Goal: Task Accomplishment & Management: Manage account settings

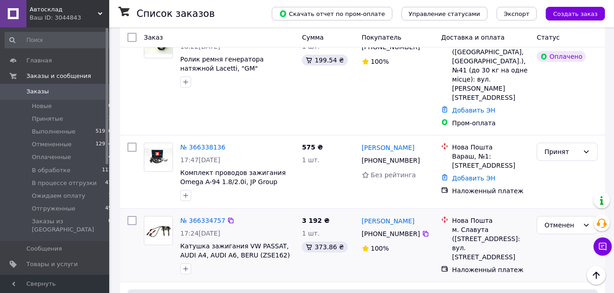
scroll to position [234, 0]
click at [423, 158] on icon at bounding box center [425, 160] width 5 height 5
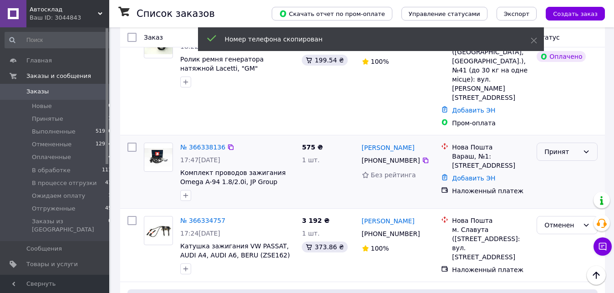
click at [571, 147] on div "Принят" at bounding box center [562, 152] width 35 height 10
click at [557, 171] on li "В обработке" at bounding box center [567, 175] width 60 height 16
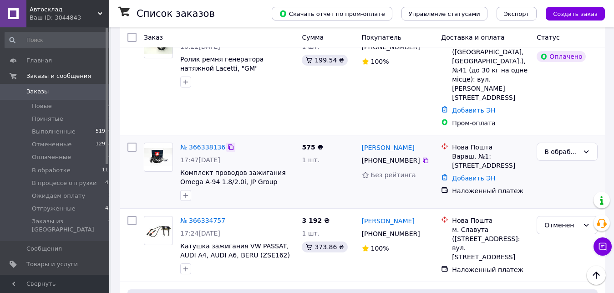
click at [227, 143] on icon at bounding box center [230, 146] width 7 height 7
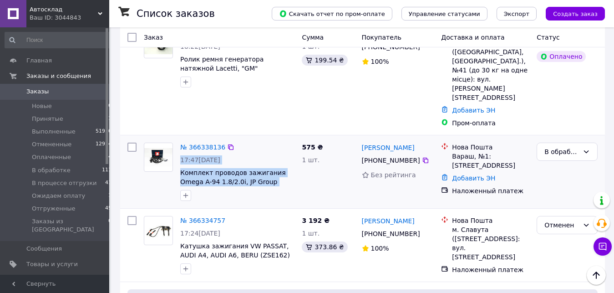
drag, startPoint x: 179, startPoint y: 124, endPoint x: 291, endPoint y: 137, distance: 112.3
click at [291, 139] on div "№ 366338136 17:47, 12.10.2025 Комплект проводов зажигания Omega A-94 1.8/2.0i, …" at bounding box center [219, 172] width 158 height 66
click at [292, 168] on span "Комплект проводов зажигания Omega A-94 1.8/2.0i, JP Group (1292000510)" at bounding box center [237, 177] width 114 height 18
drag, startPoint x: 286, startPoint y: 138, endPoint x: 232, endPoint y: 158, distance: 57.4
click at [180, 168] on span "Комплект проводов зажигания Omega A-94 1.8/2.0i, JP Group (1292000510)" at bounding box center [237, 177] width 114 height 18
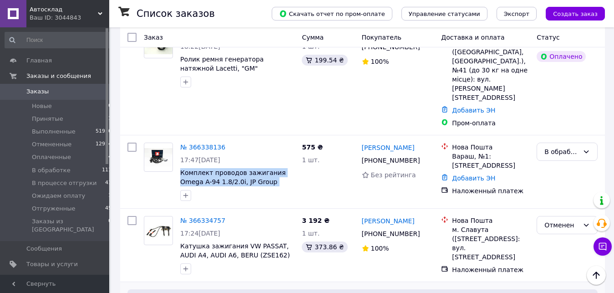
copy span "Комплект проводов зажигания Omega A-94 1.8/2.0i, JP Group (1292000510)"
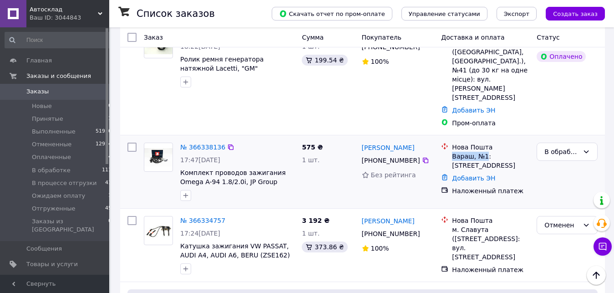
drag, startPoint x: 452, startPoint y: 111, endPoint x: 484, endPoint y: 112, distance: 32.3
click at [484, 143] on div "Нова Пошта Вараш, №1: ул. Строителей, 57" at bounding box center [490, 156] width 81 height 27
copy div "Вараш, №1"
drag, startPoint x: 290, startPoint y: 142, endPoint x: 249, endPoint y: 140, distance: 41.0
click at [249, 140] on div "№ 366338136 17:47, 12.10.2025 Комплект проводов зажигания Omega A-94 1.8/2.0i, …" at bounding box center [238, 172] width 122 height 66
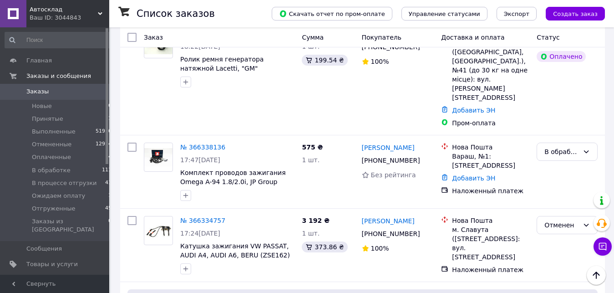
copy span "1292000510)"
click at [422, 157] on icon at bounding box center [425, 160] width 7 height 7
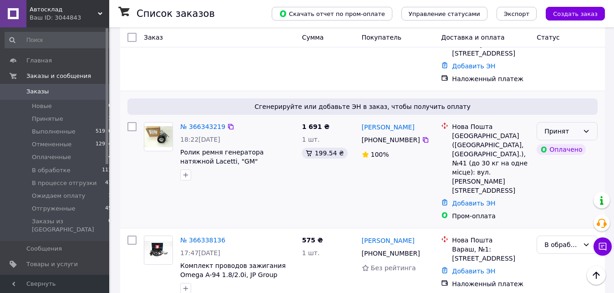
click at [584, 128] on icon at bounding box center [586, 131] width 7 height 7
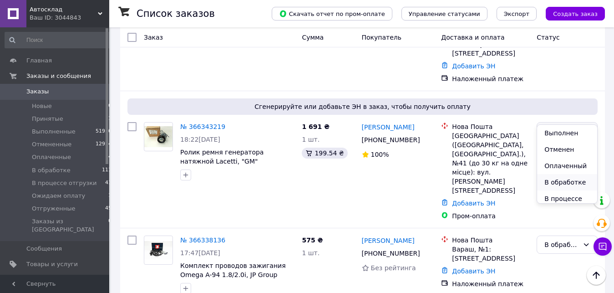
scroll to position [52, 0]
click at [564, 150] on li "В процессе отгрузки" at bounding box center [567, 151] width 60 height 26
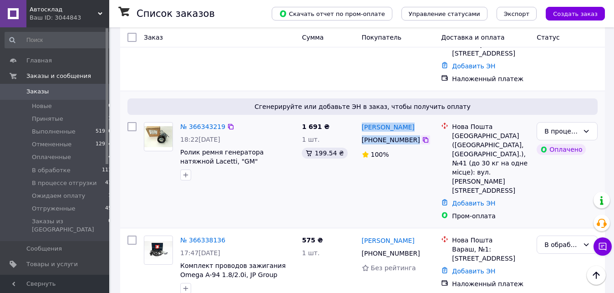
drag, startPoint x: 361, startPoint y: 102, endPoint x: 416, endPoint y: 118, distance: 58.1
click at [416, 118] on div "Владислав Ракша +380 66 689 45 65 100%" at bounding box center [398, 171] width 80 height 106
copy div "Владислав Ракша +380 66 689 45 65"
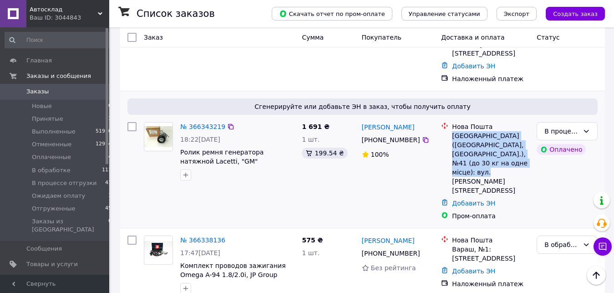
drag, startPoint x: 453, startPoint y: 118, endPoint x: 527, endPoint y: 147, distance: 79.6
click at [527, 147] on div "[GEOGRAPHIC_DATA] ([GEOGRAPHIC_DATA], [GEOGRAPHIC_DATA].), №41 (до 30 кг на одн…" at bounding box center [490, 163] width 77 height 64
copy div "[GEOGRAPHIC_DATA] ([GEOGRAPHIC_DATA], [GEOGRAPHIC_DATA].), №41 (до 30 кг на одн…"
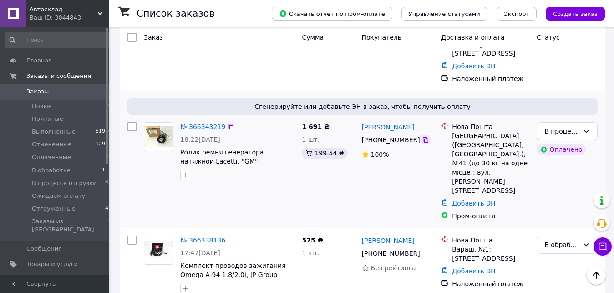
click at [423, 136] on icon at bounding box center [425, 139] width 7 height 7
click at [227, 123] on icon at bounding box center [230, 126] width 7 height 7
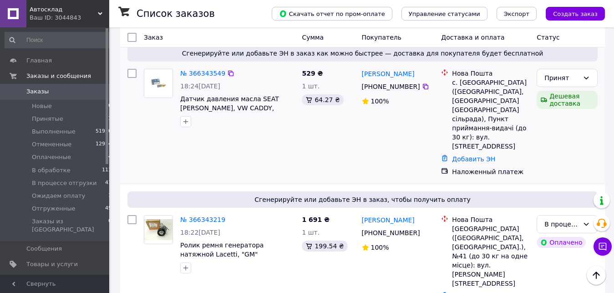
scroll to position [2, 0]
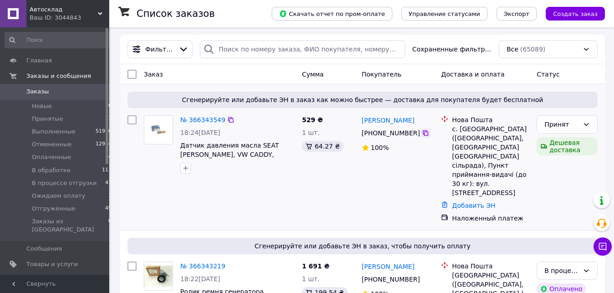
click at [422, 133] on icon at bounding box center [425, 132] width 7 height 7
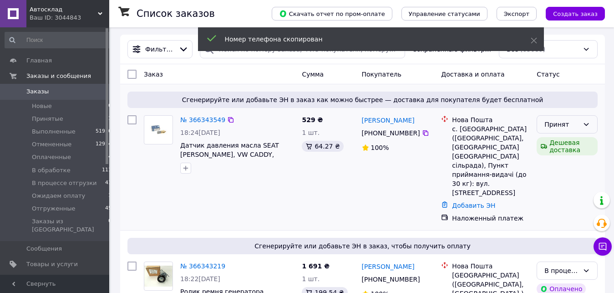
click at [565, 126] on div "Принят" at bounding box center [562, 124] width 35 height 10
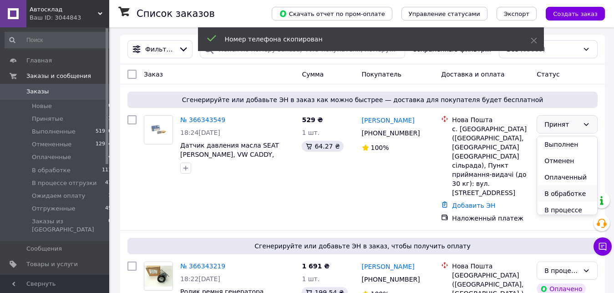
click at [562, 197] on li "В обработке" at bounding box center [567, 193] width 60 height 16
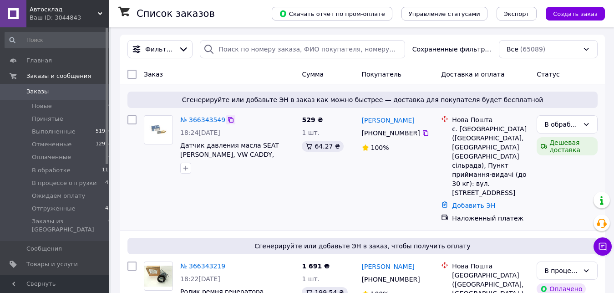
click at [227, 120] on icon at bounding box center [230, 119] width 7 height 7
drag, startPoint x: 363, startPoint y: 116, endPoint x: 414, endPoint y: 135, distance: 54.5
click at [414, 135] on div "Влад Ногаев +380 66 233 93 02 100%" at bounding box center [398, 169] width 80 height 115
copy div "Влад Ногаев +380 66 233 93 02"
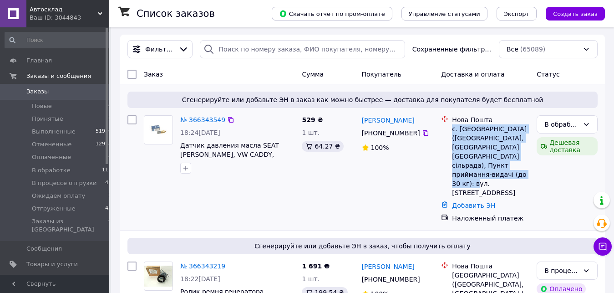
drag, startPoint x: 453, startPoint y: 128, endPoint x: 487, endPoint y: 171, distance: 54.7
click at [487, 171] on div "с. [GEOGRAPHIC_DATA] ([GEOGRAPHIC_DATA], [GEOGRAPHIC_DATA] [GEOGRAPHIC_DATA] сі…" at bounding box center [490, 160] width 77 height 73
copy div "с. [GEOGRAPHIC_DATA] ([GEOGRAPHIC_DATA], [GEOGRAPHIC_DATA] [GEOGRAPHIC_DATA] сі…"
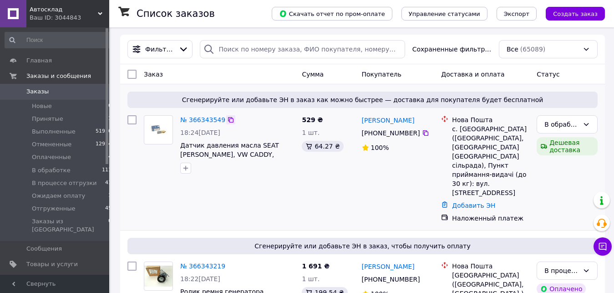
click at [228, 121] on icon at bounding box center [230, 119] width 7 height 7
drag, startPoint x: 452, startPoint y: 129, endPoint x: 487, endPoint y: 133, distance: 35.3
click at [487, 133] on div "Нова Пошта с. Орловець (Черкаська обл., Черкаський р-н. Городищенська сільрада)…" at bounding box center [490, 156] width 81 height 82
copy div "с. Орловець"
click at [98, 12] on icon at bounding box center [100, 13] width 5 height 5
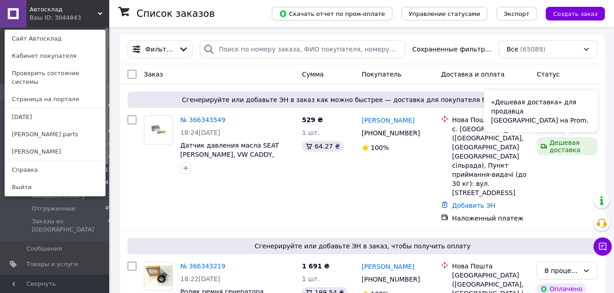
click at [563, 128] on div "«Дешевая доставка» для продавца Новой Почтой на Prom." at bounding box center [541, 111] width 114 height 42
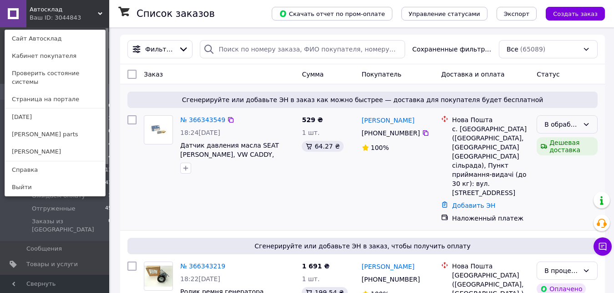
click at [583, 127] on icon at bounding box center [586, 124] width 7 height 7
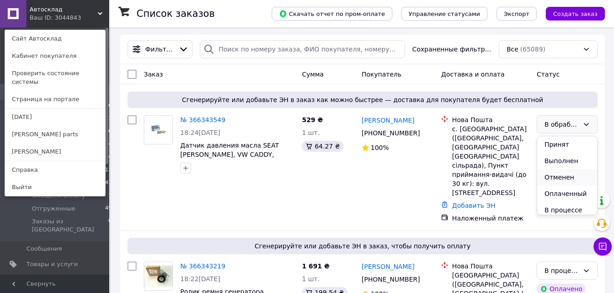
scroll to position [52, 0]
click at [560, 167] on li "В процессе отгрузки" at bounding box center [567, 163] width 60 height 26
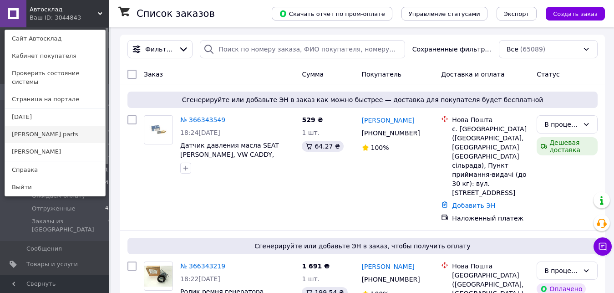
click at [59, 128] on link "[PERSON_NAME] parts" at bounding box center [55, 134] width 100 height 17
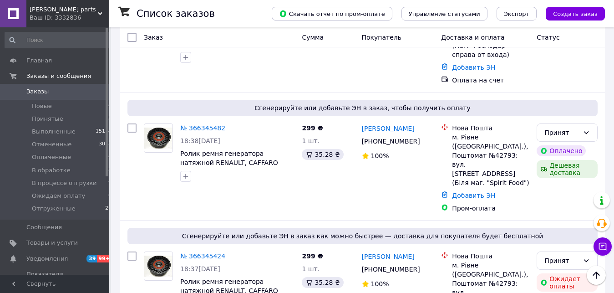
scroll to position [232, 0]
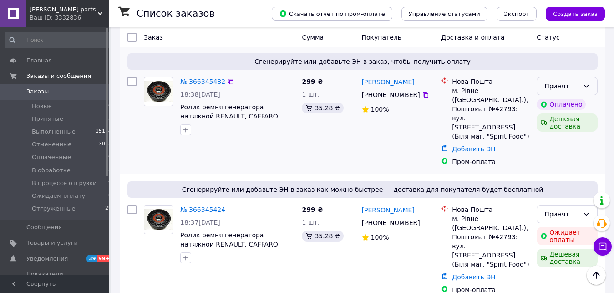
click at [593, 77] on div "Принят" at bounding box center [567, 86] width 61 height 18
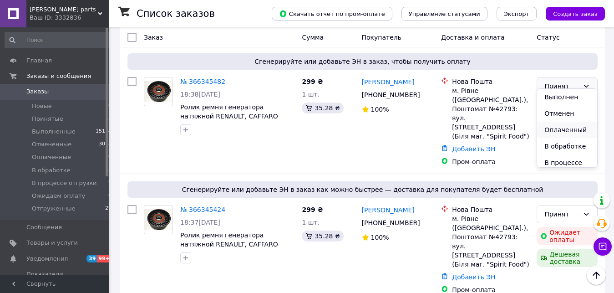
scroll to position [52, 0]
click at [566, 118] on li "В процессе отгрузки" at bounding box center [567, 115] width 60 height 26
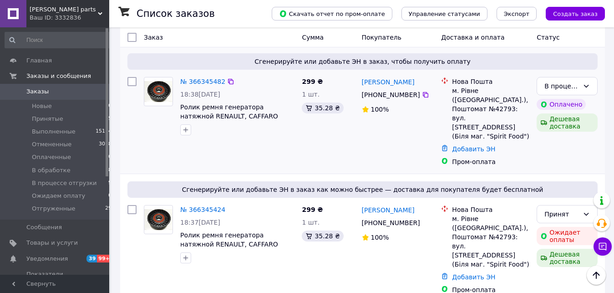
drag, startPoint x: 361, startPoint y: 65, endPoint x: 414, endPoint y: 90, distance: 58.7
click at [414, 90] on div "Вова Ромейко +380 68 045 15 81 100%" at bounding box center [398, 121] width 80 height 97
copy div "Вова Ромейко +380 68 045 15 81"
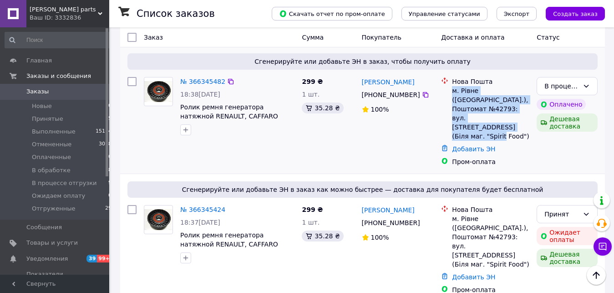
drag, startPoint x: 453, startPoint y: 82, endPoint x: 498, endPoint y: 110, distance: 53.6
click at [498, 110] on div "м. Рівне (Рівненська обл.), Поштомат №42793: вул. Безручка, 30 (Біля маг. "Spir…" at bounding box center [490, 113] width 77 height 55
copy div "м. Рівне (Рівненська обл.), Поштомат №42793: вул. Безручка, 30 (Біля маг. "Spir…"
click at [423, 92] on icon at bounding box center [425, 94] width 5 height 5
click at [228, 79] on icon at bounding box center [230, 81] width 5 height 5
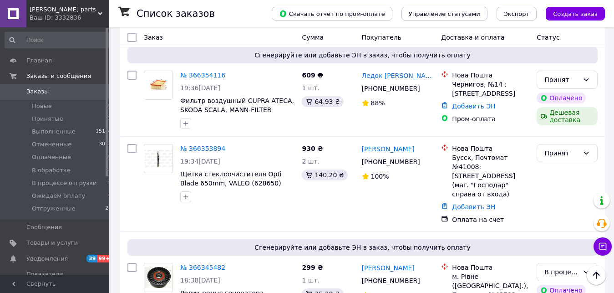
scroll to position [0, 0]
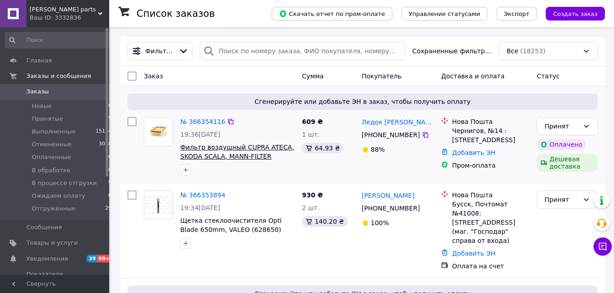
drag, startPoint x: 293, startPoint y: 158, endPoint x: 267, endPoint y: 158, distance: 25.5
click at [267, 158] on span "Фильтр воздушный CUPRA ATECA, SKODA SCALA, MANN-FILTER (C30005)" at bounding box center [237, 152] width 114 height 18
copy span "C30005)"
click at [295, 159] on span "Фильтр воздушный CUPRA ATECA, SKODA SCALA, MANN-FILTER (C30005)" at bounding box center [237, 152] width 114 height 18
drag, startPoint x: 290, startPoint y: 158, endPoint x: 268, endPoint y: 159, distance: 21.9
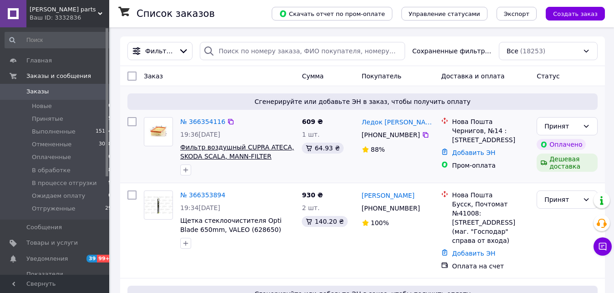
click at [268, 159] on span "Фильтр воздушный CUPRA ATECA, SKODA SCALA, MANN-FILTER (C30005)" at bounding box center [237, 152] width 114 height 18
copy span "C30005)"
click at [422, 136] on icon at bounding box center [425, 134] width 7 height 7
click at [227, 121] on icon at bounding box center [230, 121] width 7 height 7
click at [572, 125] on div "Принят" at bounding box center [562, 126] width 35 height 10
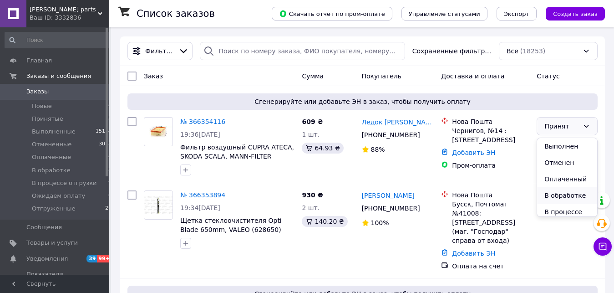
click at [553, 191] on li "В обработке" at bounding box center [567, 195] width 60 height 16
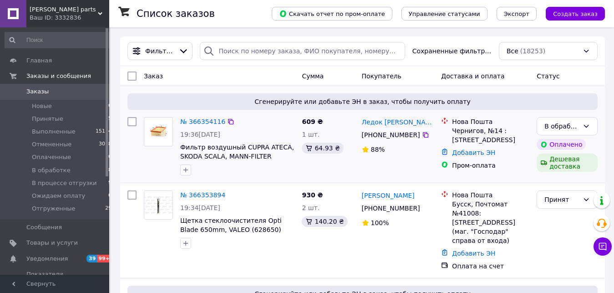
drag, startPoint x: 365, startPoint y: 119, endPoint x: 415, endPoint y: 138, distance: 53.2
click at [415, 138] on div "Ледок Павел +380 50 263 33 73 88%" at bounding box center [398, 146] width 80 height 66
copy div "Ледок Павел +380 50 263 33 73"
drag, startPoint x: 453, startPoint y: 128, endPoint x: 521, endPoint y: 142, distance: 69.1
click at [521, 142] on div "Чернигов, №14 : ул. Старобелоуская, 16А" at bounding box center [490, 135] width 77 height 18
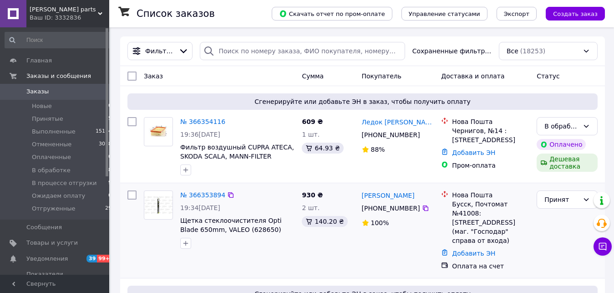
copy div "Чернигов, №14 : ул. Старобелоуская, 16А"
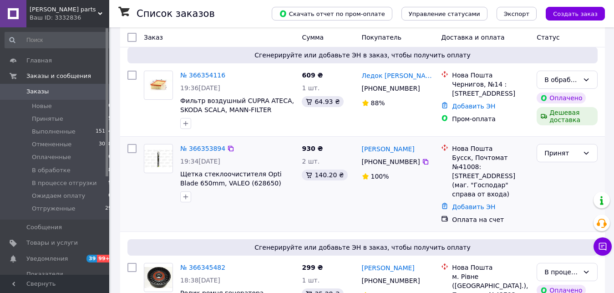
scroll to position [93, 0]
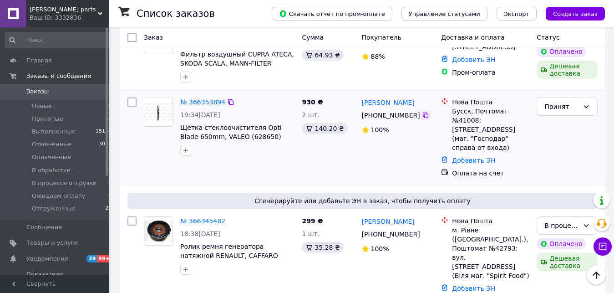
click at [423, 114] on icon at bounding box center [425, 114] width 5 height 5
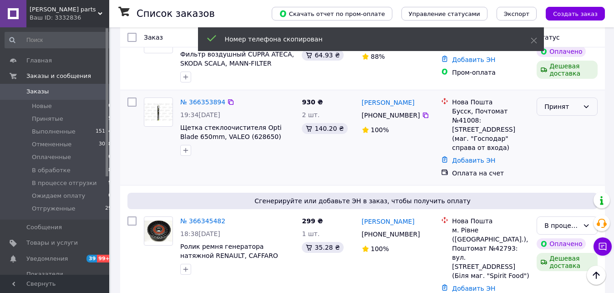
click at [556, 107] on div "Принят" at bounding box center [562, 107] width 35 height 10
click at [560, 175] on li "В обработке" at bounding box center [567, 176] width 60 height 16
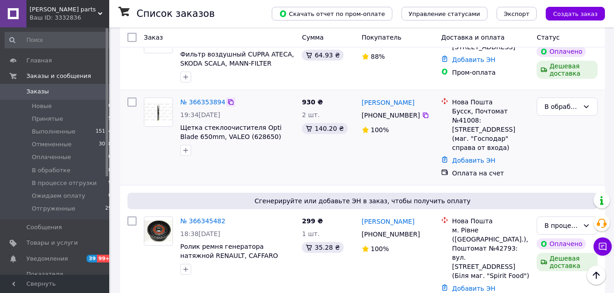
click at [229, 100] on icon at bounding box center [230, 101] width 7 height 7
drag, startPoint x: 179, startPoint y: 122, endPoint x: 252, endPoint y: 139, distance: 74.9
click at [252, 139] on div "№ 366353894 19:34, 12.10.2025 Щетка стеклоочистителя Opti Blade 650mm, VALEO (6…" at bounding box center [238, 127] width 122 height 66
copy span "Щетка стеклоочистителя Opti Blade 650mm, VALEO (628650)"
click at [456, 111] on div "Бусск, Почтомат №41008: ул. Киевская, 24А (маг. "Господар" справа от входа)" at bounding box center [490, 130] width 77 height 46
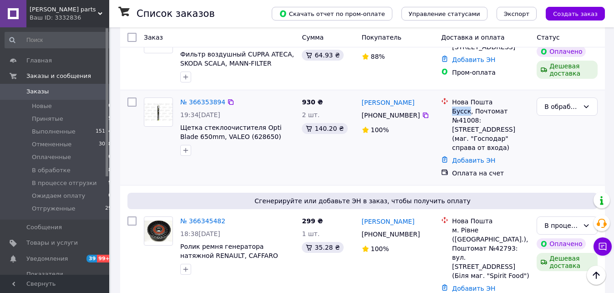
click at [456, 111] on div "Бусск, Почтомат №41008: ул. Киевская, 24А (маг. "Господар" справа от входа)" at bounding box center [490, 130] width 77 height 46
copy div "Бусск"
drag, startPoint x: 473, startPoint y: 111, endPoint x: 526, endPoint y: 113, distance: 53.8
click at [526, 113] on div "Бусск, Почтомат №41008: ул. Киевская, 24А (маг. "Господар" справа от входа)" at bounding box center [490, 130] width 77 height 46
copy div "Почтомат №41008"
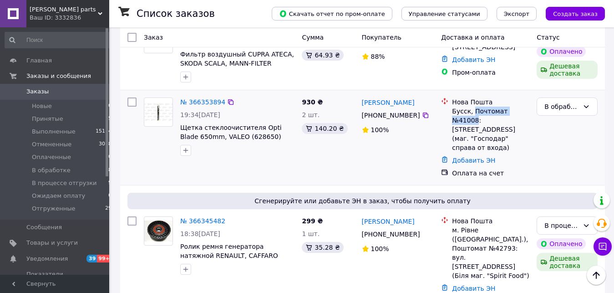
drag, startPoint x: 361, startPoint y: 96, endPoint x: 416, endPoint y: 121, distance: 60.7
click at [416, 121] on div "Руслан Кузик +380 67 253 20 32 100%" at bounding box center [398, 137] width 80 height 87
click at [416, 121] on div "+380 67 253 20 32" at bounding box center [391, 115] width 62 height 13
drag, startPoint x: 361, startPoint y: 98, endPoint x: 418, endPoint y: 118, distance: 59.8
click at [418, 118] on div "Руслан Кузик +380 67 253 20 32 100%" at bounding box center [398, 137] width 80 height 87
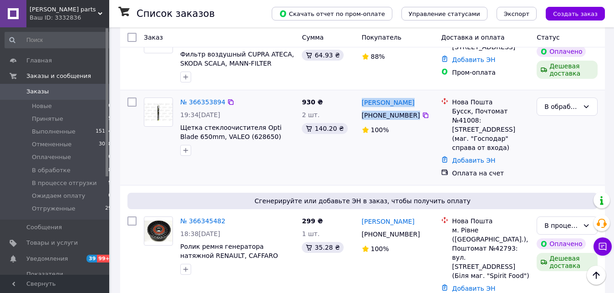
copy div "Руслан Кузик +380 67 253 20 32"
click at [358, 94] on div "930 ₴ 2 шт. 140.20 ₴" at bounding box center [328, 137] width 60 height 87
drag, startPoint x: 362, startPoint y: 97, endPoint x: 417, endPoint y: 194, distance: 111.3
click at [417, 117] on div "Руслан Кузик +380 67 253 20 32 100%" at bounding box center [398, 137] width 80 height 87
drag, startPoint x: 454, startPoint y: 111, endPoint x: 497, endPoint y: 137, distance: 50.5
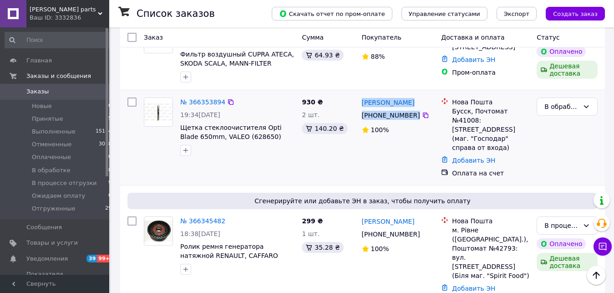
click at [497, 137] on div "Бусск, Почтомат №41008: ул. Киевская, 24А (маг. "Господар" справа от входа)" at bounding box center [490, 130] width 77 height 46
drag, startPoint x: 475, startPoint y: 140, endPoint x: 453, endPoint y: 115, distance: 33.2
click at [453, 115] on div "Бусск, Почтомат №41008: ул. Киевская, 24А (маг. "Господар" справа от входа)" at bounding box center [490, 130] width 77 height 46
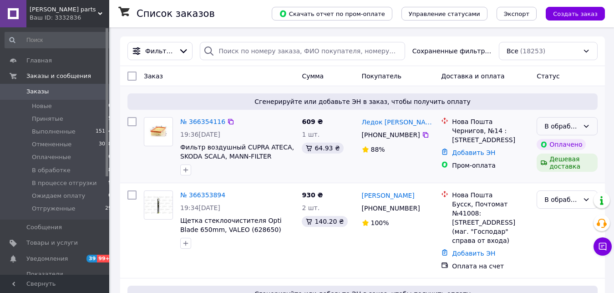
click at [583, 128] on div "В обработке" at bounding box center [567, 126] width 61 height 18
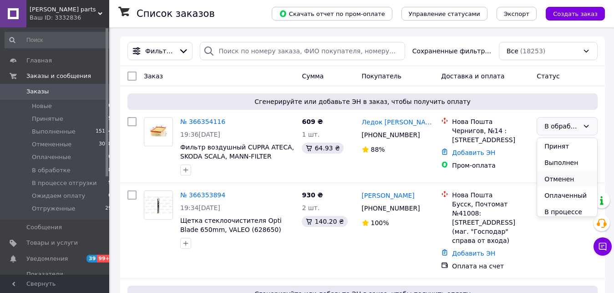
scroll to position [64, 0]
click at [564, 154] on li "В процессе отгрузки" at bounding box center [567, 153] width 60 height 26
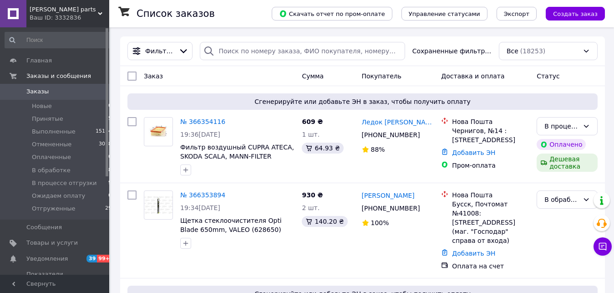
click at [82, 14] on div "Ваш ID: 3332836" at bounding box center [70, 18] width 80 height 8
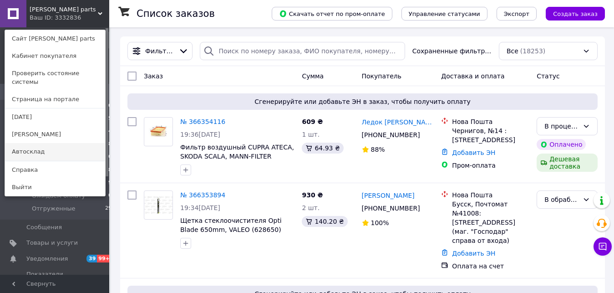
click at [42, 146] on link "Автосклад" at bounding box center [55, 151] width 100 height 17
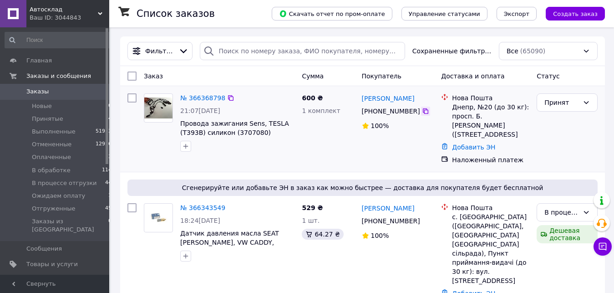
click at [423, 111] on icon at bounding box center [425, 110] width 5 height 5
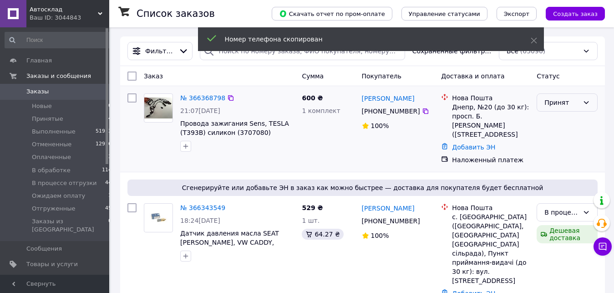
click at [557, 105] on div "Принят" at bounding box center [562, 102] width 35 height 10
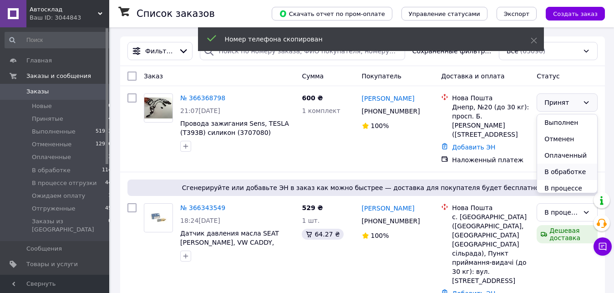
click at [565, 170] on li "В обработке" at bounding box center [567, 172] width 60 height 16
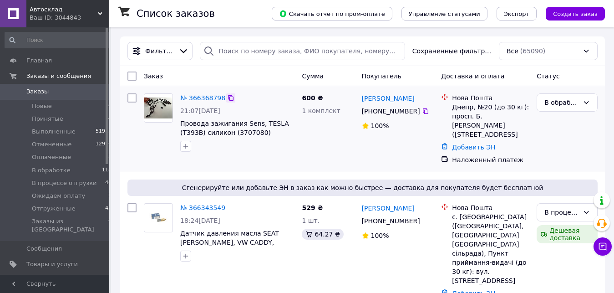
click at [228, 97] on icon at bounding box center [230, 97] width 5 height 5
drag, startPoint x: 178, startPoint y: 116, endPoint x: 262, endPoint y: 135, distance: 85.9
click at [262, 135] on div "№ 366368798 21:07[DATE] Провода зажигания Sens, TESLA (T393B) силикон (3707080)" at bounding box center [238, 123] width 122 height 66
copy div "Провода зажигания Sens, TESLA (T393B) силикон (3707080)"
drag, startPoint x: 359, startPoint y: 93, endPoint x: 414, endPoint y: 112, distance: 57.3
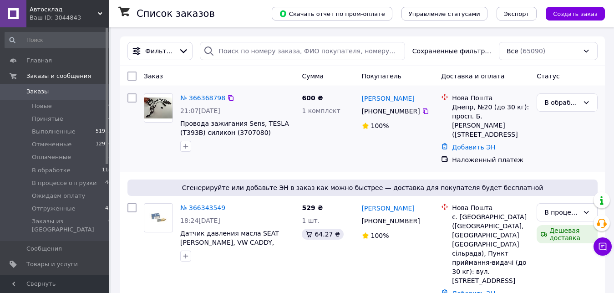
click at [414, 112] on div "[PERSON_NAME] [PHONE_NUMBER]%" at bounding box center [398, 129] width 80 height 78
copy div "[PERSON_NAME] [PHONE_NUMBER]"
drag, startPoint x: 453, startPoint y: 107, endPoint x: 506, endPoint y: 133, distance: 59.3
click at [506, 133] on div "Днепр, №20 (до 30 кг): просп. Б. [PERSON_NAME] ([STREET_ADDRESS]" at bounding box center [490, 120] width 77 height 36
copy div "Днепр, №20 (до 30 кг): просп. Б. [PERSON_NAME] ([STREET_ADDRESS]"
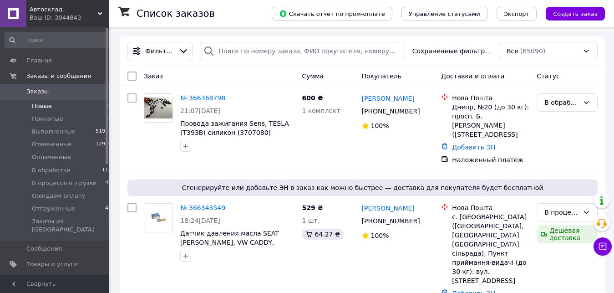
click at [54, 111] on li "Новые 0" at bounding box center [58, 106] width 117 height 13
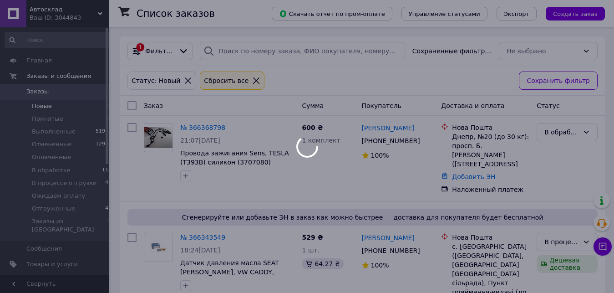
click at [58, 93] on span "Заказы" at bounding box center [55, 91] width 58 height 8
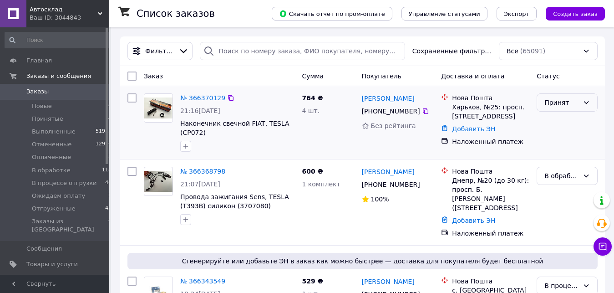
click at [565, 107] on div "Принят" at bounding box center [562, 102] width 35 height 10
click at [551, 175] on li "В обработке" at bounding box center [567, 172] width 60 height 16
click at [423, 113] on icon at bounding box center [425, 110] width 5 height 5
click at [227, 98] on icon at bounding box center [230, 97] width 7 height 7
drag, startPoint x: 178, startPoint y: 118, endPoint x: 204, endPoint y: 133, distance: 30.2
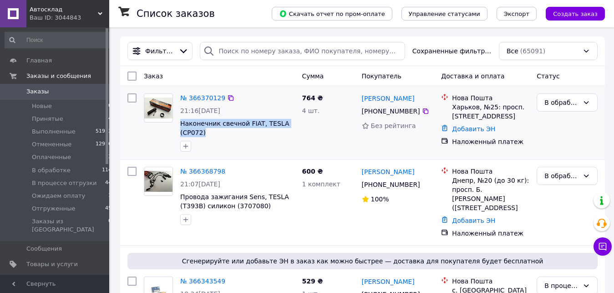
click at [204, 133] on div "№ 366370129 21:16[DATE] Наконечник свечной FIAT, TESLA (CP072)" at bounding box center [238, 123] width 122 height 66
copy span "Наконечник свечной FIAT, TESLA (CP072)"
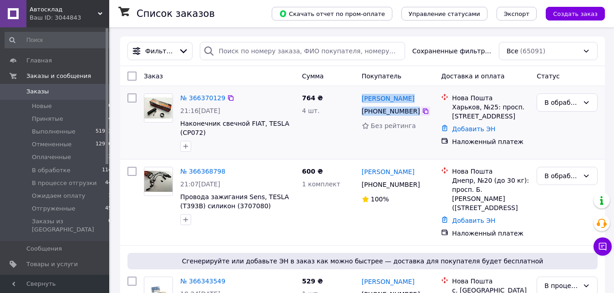
drag, startPoint x: 362, startPoint y: 95, endPoint x: 423, endPoint y: 115, distance: 64.7
click at [423, 115] on div "[PERSON_NAME] [PHONE_NUMBER] Без рейтинга" at bounding box center [398, 123] width 80 height 66
copy div "[PERSON_NAME] [PHONE_NUMBER]"
drag, startPoint x: 452, startPoint y: 107, endPoint x: 529, endPoint y: 120, distance: 77.6
click at [529, 120] on div "Нова Пошта Харьков, №25: просп. [STREET_ADDRESS]" at bounding box center [490, 106] width 81 height 27
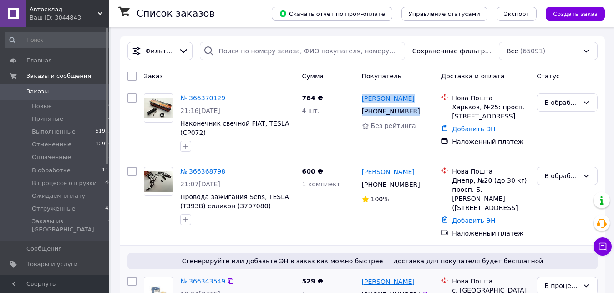
copy div "Харьков, №25: просп. [STREET_ADDRESS]"
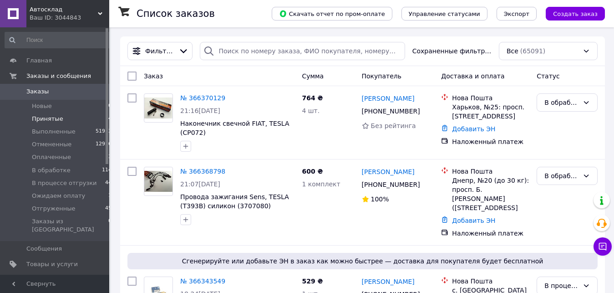
click at [50, 117] on span "Принятые" at bounding box center [47, 119] width 31 height 8
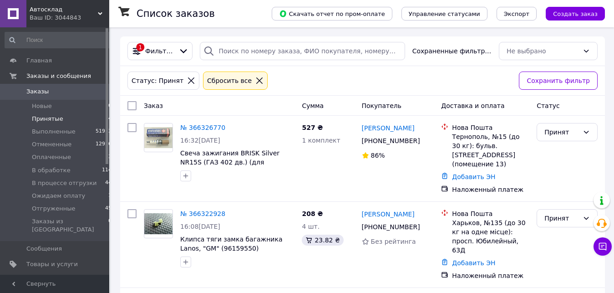
click at [44, 93] on span "Заказы" at bounding box center [37, 91] width 22 height 8
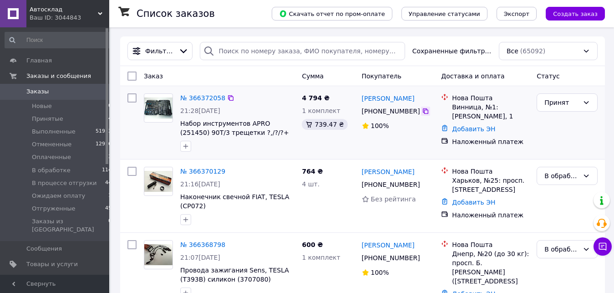
click at [423, 114] on icon at bounding box center [425, 110] width 5 height 5
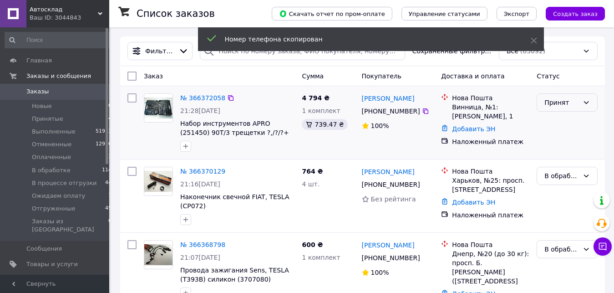
click at [561, 107] on div "Принят" at bounding box center [562, 102] width 35 height 10
click at [562, 169] on li "В обработке" at bounding box center [567, 172] width 60 height 16
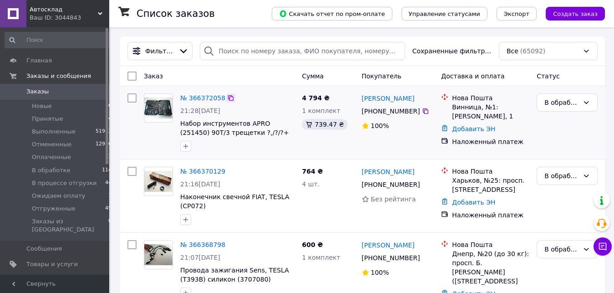
click at [227, 98] on icon at bounding box center [230, 97] width 7 height 7
drag, startPoint x: 180, startPoint y: 118, endPoint x: 225, endPoint y: 136, distance: 48.5
click at [225, 136] on div "№ 366372058 21:28[DATE] Набор инструментов APRO (251450) 90Т/3 трещетки ?,/?/?+…" at bounding box center [238, 123] width 122 height 66
copy span "Набор инструментов APRO (251450) 90Т/3 трещетки"
drag, startPoint x: 360, startPoint y: 93, endPoint x: 413, endPoint y: 115, distance: 57.4
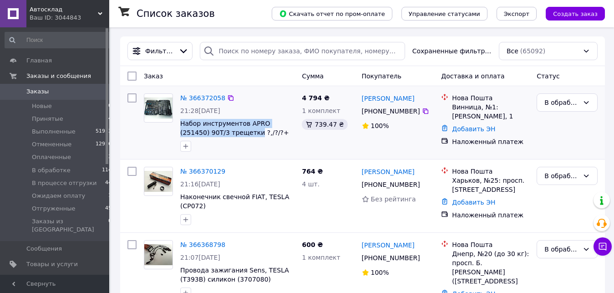
click at [413, 115] on div "[PERSON_NAME] [PHONE_NUMBER]%" at bounding box center [398, 123] width 80 height 66
click at [414, 115] on div "[PHONE_NUMBER]" at bounding box center [391, 111] width 62 height 13
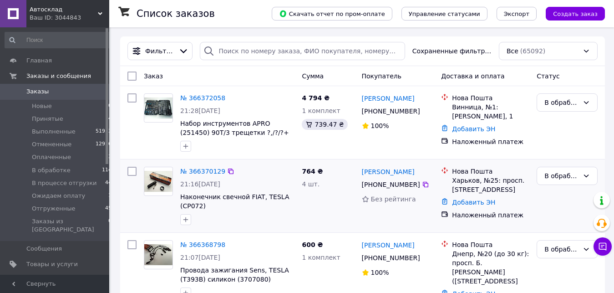
scroll to position [93, 0]
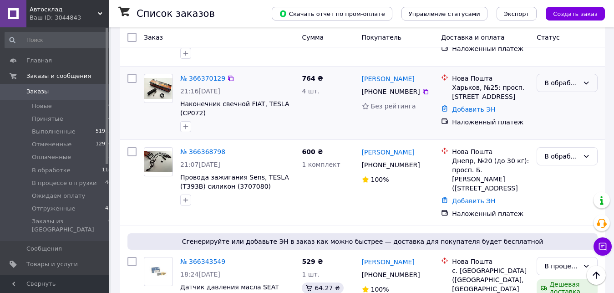
click at [568, 90] on div "В обработке" at bounding box center [567, 83] width 61 height 18
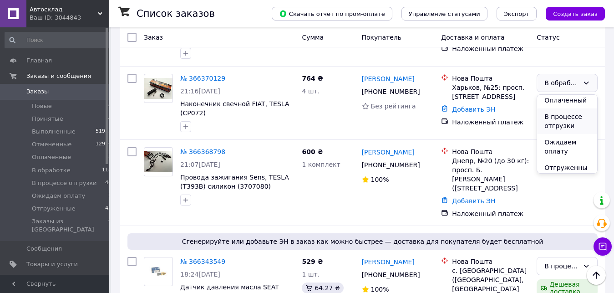
click at [567, 121] on li "В процессе отгрузки" at bounding box center [567, 121] width 60 height 26
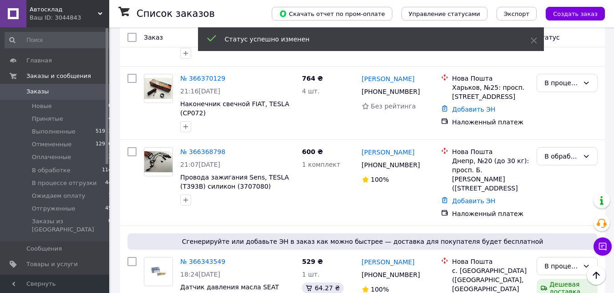
click at [559, 158] on div "В обработке" at bounding box center [562, 156] width 35 height 10
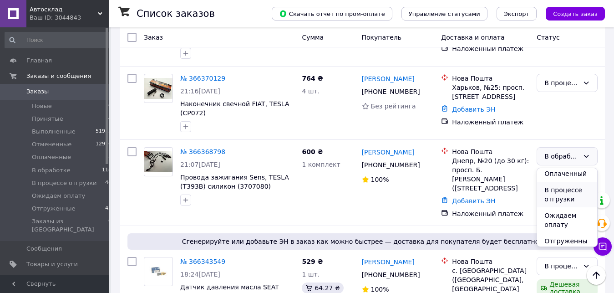
click at [568, 194] on li "В процессе отгрузки" at bounding box center [567, 195] width 60 height 26
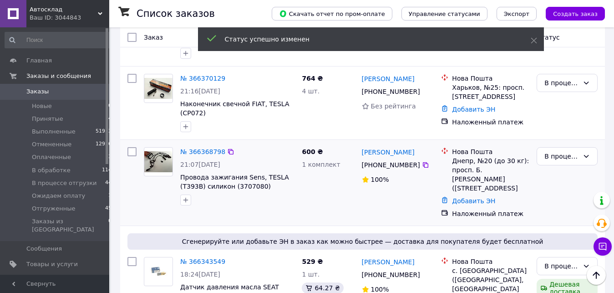
scroll to position [0, 0]
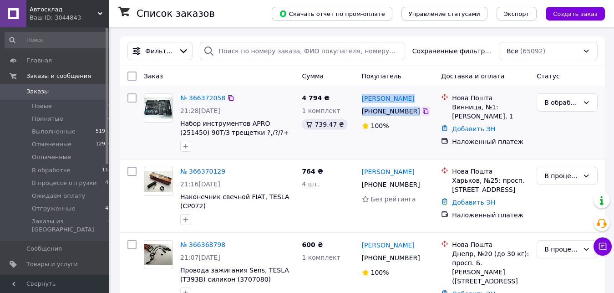
drag, startPoint x: 362, startPoint y: 92, endPoint x: 422, endPoint y: 114, distance: 64.1
click at [422, 114] on div "[PERSON_NAME] [PHONE_NUMBER]%" at bounding box center [398, 123] width 80 height 66
copy div "[PERSON_NAME] [PHONE_NUMBER]"
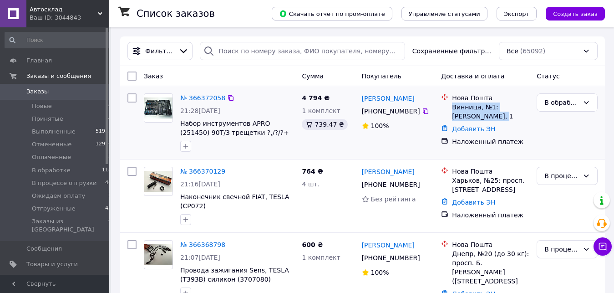
drag, startPoint x: 451, startPoint y: 108, endPoint x: 490, endPoint y: 116, distance: 39.6
click at [490, 116] on div "Нова Пошта Винница, №1: [PERSON_NAME], 1" at bounding box center [490, 106] width 81 height 27
copy div "Винница, №1: [PERSON_NAME], 1"
